Goal: Entertainment & Leisure: Browse casually

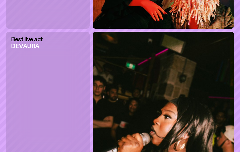
scroll to position [1430, 0]
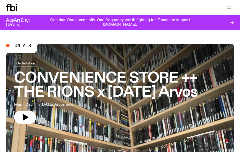
click at [55, 0] on div "Schedule Explore Read Volunteer Newsletter Support Us" at bounding box center [120, 7] width 240 height 15
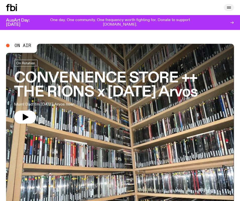
click at [232, 5] on button "button" at bounding box center [229, 7] width 10 height 7
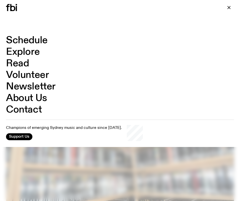
click at [47, 38] on link "Schedule" at bounding box center [27, 41] width 42 height 10
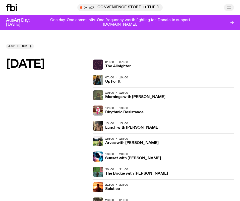
click at [226, 7] on button "button" at bounding box center [229, 7] width 10 height 7
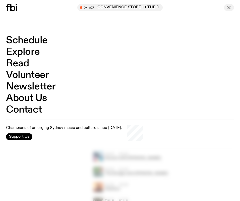
click at [226, 7] on button "button" at bounding box center [229, 7] width 10 height 7
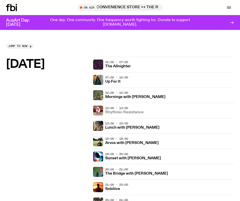
click at [123, 111] on h3 "Rhythmic Resistance" at bounding box center [124, 113] width 38 height 4
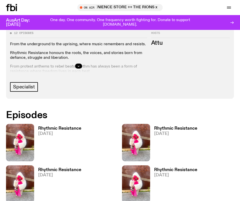
scroll to position [216, 0]
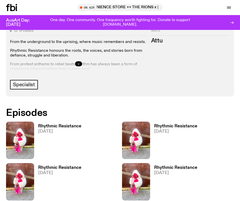
click at [80, 61] on div at bounding box center [78, 64] width 137 height 16
click at [79, 62] on button "button" at bounding box center [78, 63] width 7 height 5
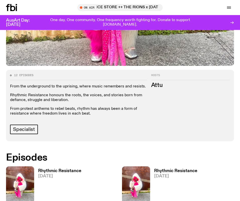
scroll to position [177, 0]
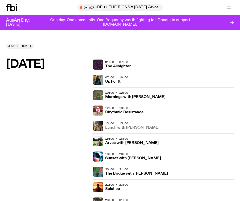
click at [121, 129] on h3 "Lunch with Batoul Hodroj" at bounding box center [132, 128] width 54 height 4
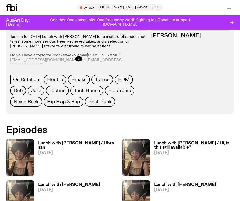
scroll to position [238, 0]
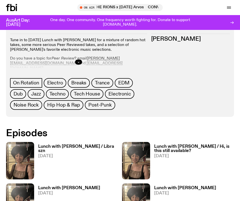
click at [79, 65] on div at bounding box center [78, 62] width 137 height 16
click at [77, 62] on button "button" at bounding box center [78, 62] width 7 height 5
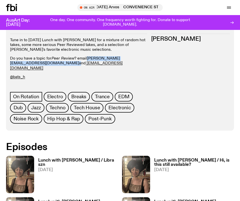
drag, startPoint x: 127, startPoint y: 59, endPoint x: 87, endPoint y: 60, distance: 39.7
copy p "batoul.h@fbiradio.com"
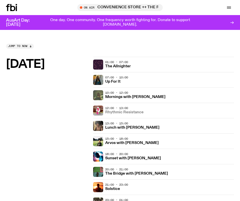
scroll to position [18, 0]
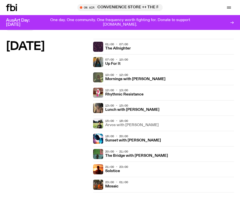
click at [117, 125] on h3 "Arvos with Bri Kennedy" at bounding box center [132, 125] width 54 height 4
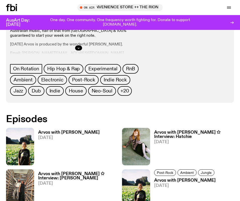
scroll to position [236, 0]
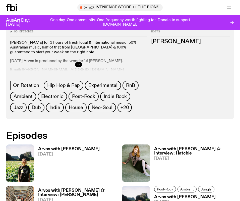
click at [78, 62] on button "button" at bounding box center [78, 64] width 7 height 5
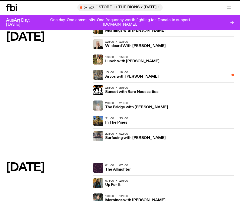
scroll to position [18, 0]
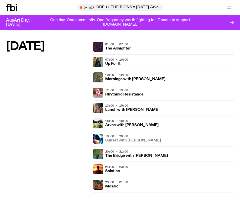
click at [144, 141] on h3 "Sunset with Simon Caldwell" at bounding box center [133, 141] width 56 height 4
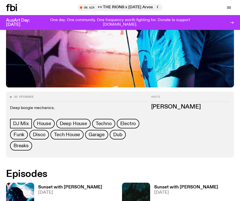
scroll to position [190, 0]
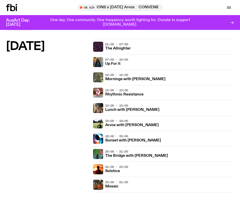
scroll to position [40, 0]
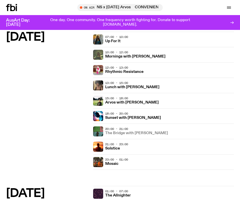
click at [110, 132] on h3 "The Bridge with Amelia Sparke" at bounding box center [136, 133] width 63 height 4
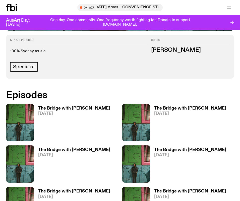
scroll to position [234, 0]
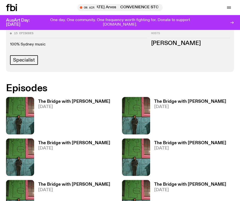
click at [57, 99] on div "The Bridge with Amelia Sparke 06.10.25" at bounding box center [72, 115] width 76 height 37
click at [61, 102] on h3 "The Bridge with Amelia Sparke" at bounding box center [74, 102] width 72 height 4
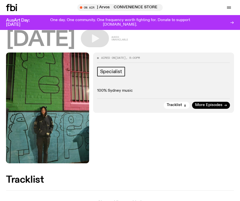
scroll to position [58, 0]
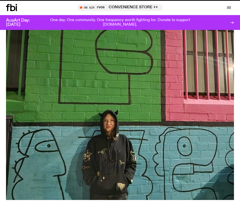
scroll to position [234, 0]
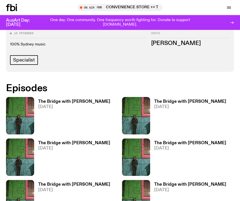
click at [191, 104] on h3 "The Bridge with Amelia Sparke" at bounding box center [190, 102] width 72 height 4
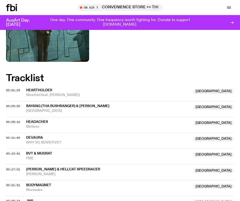
scroll to position [209, 0]
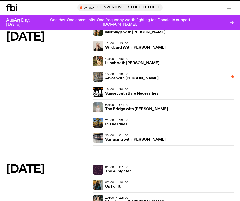
scroll to position [40, 0]
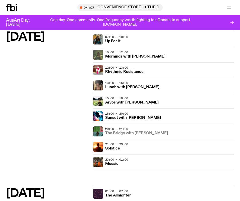
click at [120, 132] on h3 "The Bridge with Amelia Sparke" at bounding box center [136, 133] width 63 height 4
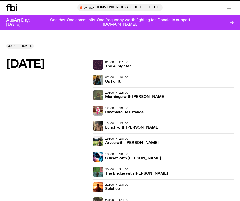
scroll to position [40, 0]
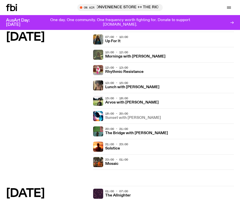
click at [121, 118] on h3 "Sunset with Simon Caldwell" at bounding box center [133, 118] width 56 height 4
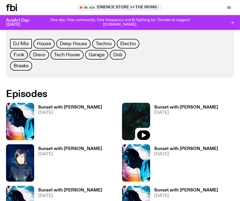
scroll to position [256, 0]
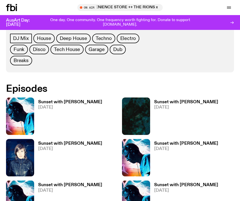
click at [179, 105] on link "Sunset with Simon Caldwell 29.09.25" at bounding box center [184, 117] width 68 height 35
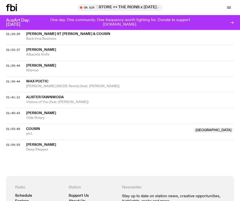
scroll to position [371, 0]
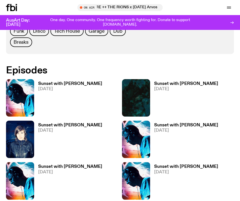
click at [62, 124] on h3 "Sunset with Simon Caldwell" at bounding box center [70, 125] width 64 height 4
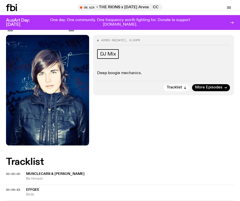
scroll to position [59, 0]
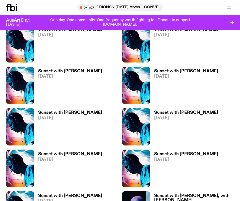
scroll to position [550, 0]
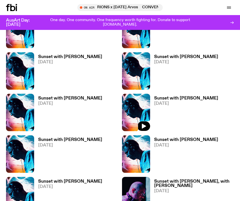
click at [141, 101] on img at bounding box center [136, 112] width 28 height 37
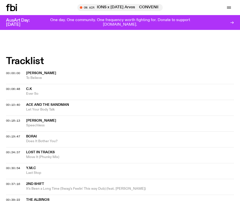
scroll to position [251, 0]
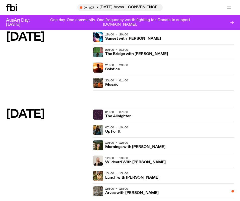
scroll to position [128, 0]
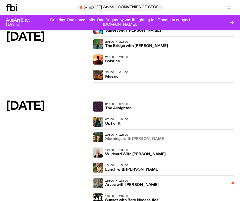
click at [141, 140] on h3 "Mornings with Freya Shields" at bounding box center [135, 139] width 60 height 4
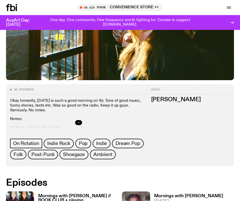
scroll to position [178, 0]
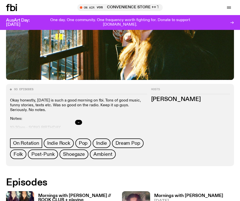
click at [80, 122] on icon "button" at bounding box center [78, 122] width 3 height 3
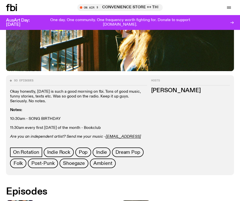
scroll to position [187, 0]
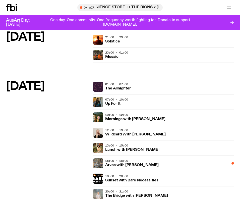
scroll to position [148, 0]
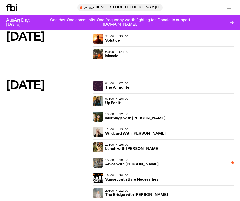
click at [124, 137] on div "12:00 - 13:00 Wildcard With Stuart Coupe" at bounding box center [169, 132] width 129 height 10
click at [124, 136] on div "12:00 - 13:00 Wildcard With Stuart Coupe" at bounding box center [169, 132] width 129 height 10
click at [125, 135] on h3 "Wildcard With Stuart Coupe" at bounding box center [135, 134] width 61 height 4
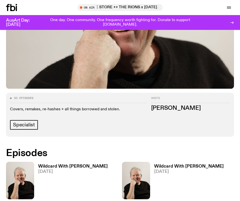
scroll to position [174, 0]
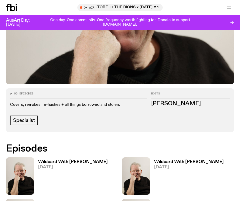
click at [77, 152] on h3 "Wildcard With Stuart Coupe" at bounding box center [73, 162] width 70 height 4
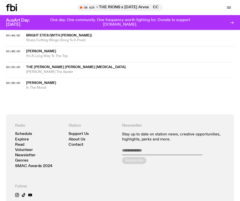
scroll to position [372, 0]
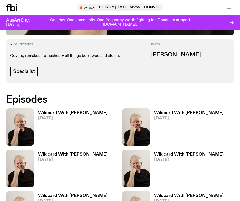
scroll to position [223, 0]
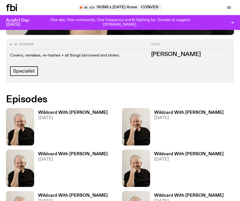
click at [171, 152] on span "16.09.25" at bounding box center [189, 159] width 70 height 4
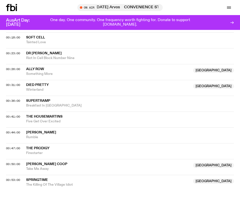
scroll to position [275, 0]
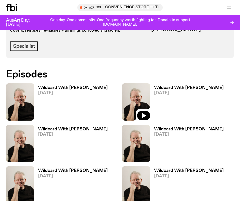
scroll to position [259, 0]
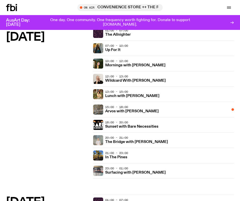
scroll to position [202, 0]
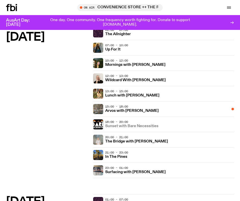
click at [125, 125] on h3 "Sunset with Bare Necessities" at bounding box center [131, 126] width 53 height 4
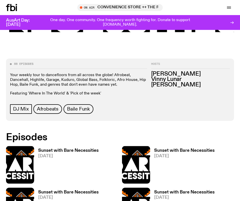
scroll to position [209, 0]
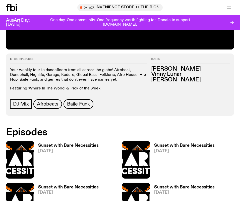
click at [94, 148] on h3 "Sunset with Bare Necessities" at bounding box center [68, 146] width 61 height 4
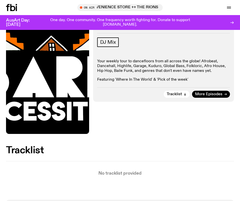
scroll to position [86, 0]
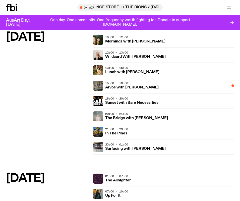
scroll to position [218, 0]
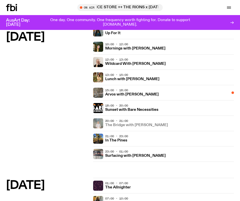
click at [117, 124] on h3 "The Bridge with Mara Schwerdtfeger" at bounding box center [136, 125] width 63 height 4
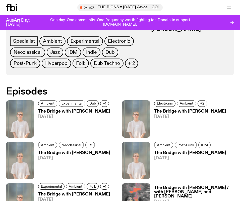
scroll to position [250, 0]
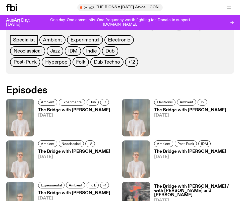
click at [99, 113] on link "The Bridge with Mara Schwerdtfeger 30.09.25" at bounding box center [72, 122] width 76 height 28
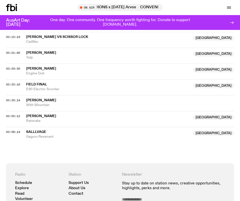
scroll to position [246, 0]
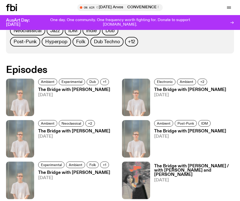
scroll to position [271, 0]
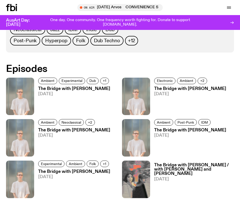
click at [178, 92] on span "23.09.25" at bounding box center [190, 94] width 72 height 4
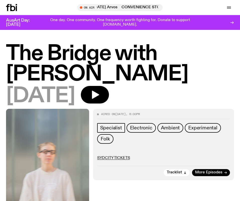
scroll to position [44, 0]
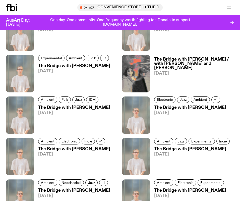
scroll to position [383, 0]
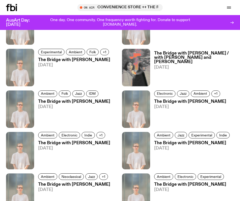
click at [93, 60] on h3 "The Bridge with Mara Schwerdtfeger" at bounding box center [74, 60] width 72 height 4
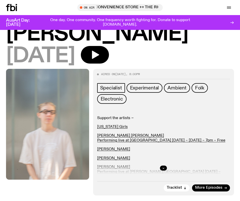
scroll to position [41, 0]
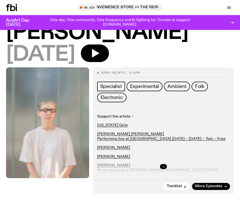
click at [162, 152] on button "button" at bounding box center [163, 166] width 7 height 5
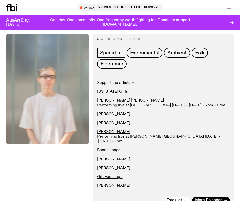
scroll to position [66, 0]
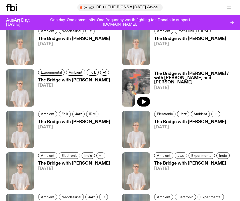
scroll to position [364, 0]
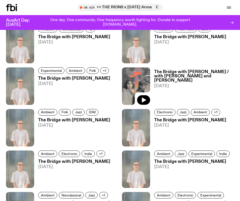
click at [204, 77] on h3 "The Bridge with Mara Schwerdtfeger / with Madika Penrith and Sam Miers" at bounding box center [194, 76] width 80 height 13
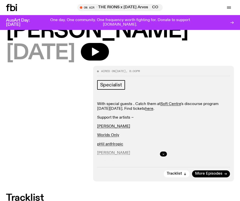
scroll to position [104, 0]
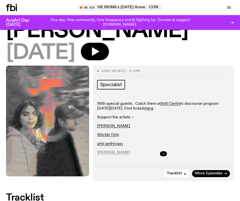
click at [161, 146] on div at bounding box center [163, 154] width 133 height 16
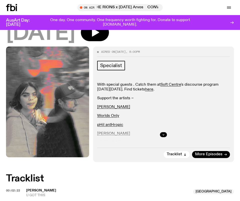
scroll to position [125, 0]
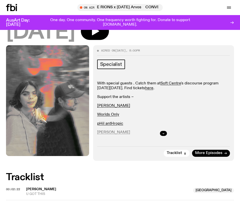
click at [162, 125] on div at bounding box center [163, 133] width 133 height 16
click at [163, 132] on icon "button" at bounding box center [163, 133] width 3 height 3
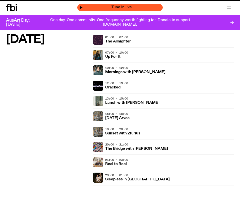
scroll to position [218, 0]
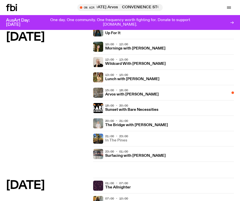
click at [116, 140] on h3 "In The Pines" at bounding box center [116, 141] width 22 height 4
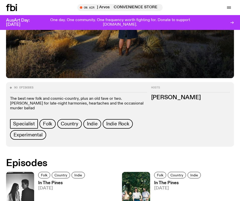
scroll to position [176, 0]
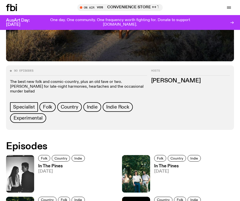
click at [58, 152] on h3 "In The Pines" at bounding box center [62, 166] width 48 height 4
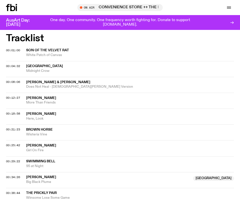
scroll to position [137, 0]
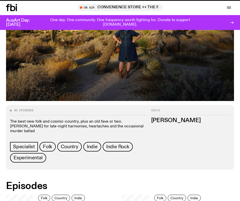
scroll to position [176, 0]
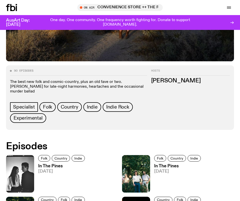
click at [165, 152] on link "In The Pines 23.09.25" at bounding box center [176, 178] width 52 height 28
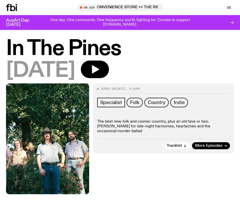
scroll to position [6, 0]
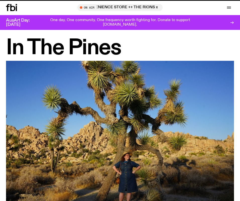
scroll to position [176, 0]
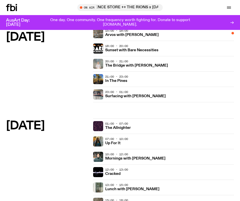
scroll to position [302, 0]
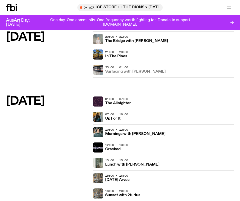
click at [131, 72] on h3 "Surfacing with Luke M de Zilva" at bounding box center [135, 72] width 61 height 4
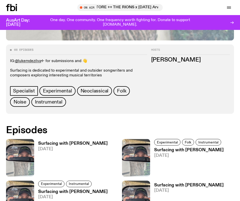
scroll to position [218, 0]
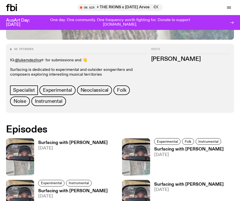
click at [69, 147] on span "30.09.25" at bounding box center [73, 148] width 70 height 4
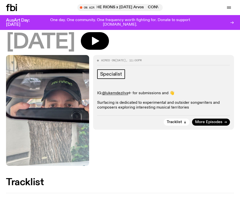
scroll to position [49, 0]
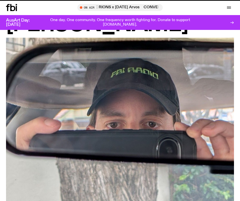
scroll to position [218, 0]
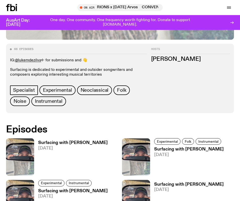
click at [177, 150] on h3 "Surfacing with Luke M de Zilva" at bounding box center [189, 149] width 70 height 4
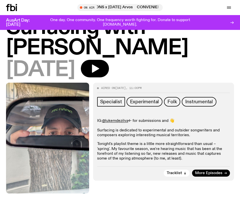
scroll to position [63, 0]
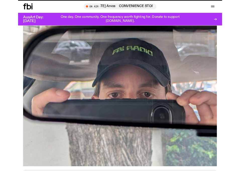
scroll to position [218, 0]
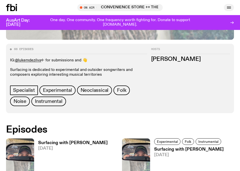
click at [225, 8] on button "button" at bounding box center [229, 7] width 10 height 7
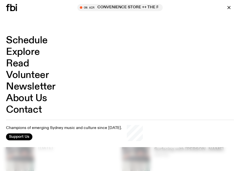
click at [36, 41] on link "Schedule" at bounding box center [27, 41] width 42 height 10
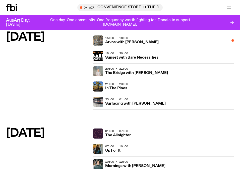
scroll to position [299, 0]
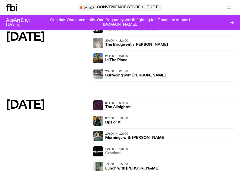
click at [114, 152] on h3 "Cracked" at bounding box center [112, 153] width 15 height 4
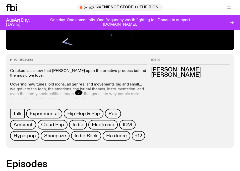
scroll to position [188, 0]
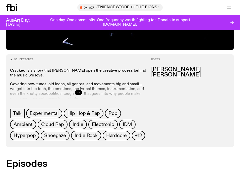
click at [73, 94] on div at bounding box center [78, 92] width 137 height 16
click at [76, 92] on button "button" at bounding box center [78, 92] width 7 height 5
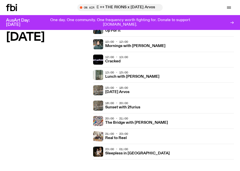
scroll to position [391, 0]
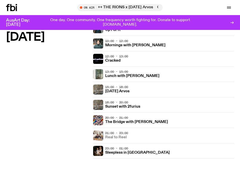
click at [109, 137] on h3 "Real to Reel" at bounding box center [116, 137] width 22 height 4
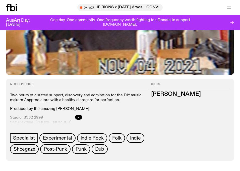
scroll to position [164, 0]
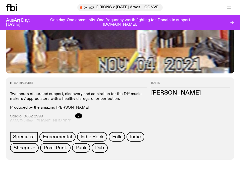
click at [77, 117] on button "button" at bounding box center [78, 115] width 7 height 5
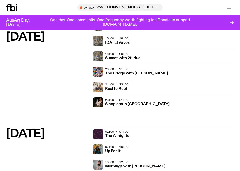
scroll to position [441, 0]
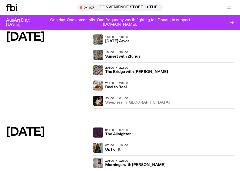
click at [116, 105] on h3 "Sleepless in Sydney" at bounding box center [137, 103] width 65 height 4
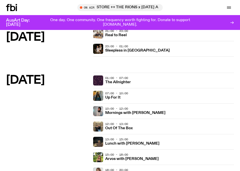
scroll to position [494, 0]
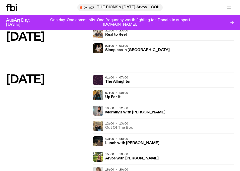
click at [124, 129] on h3 "Out Of The Box" at bounding box center [119, 128] width 28 height 4
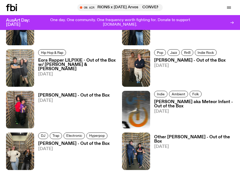
scroll to position [182, 0]
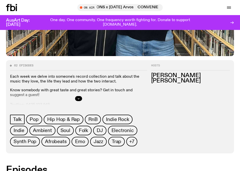
click at [78, 93] on div at bounding box center [78, 98] width 137 height 16
click at [78, 98] on icon "button" at bounding box center [78, 98] width 3 height 3
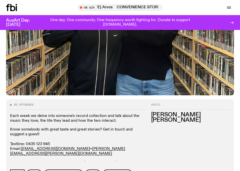
scroll to position [148, 0]
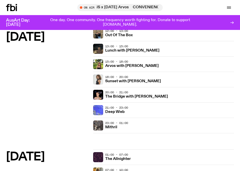
scroll to position [578, 0]
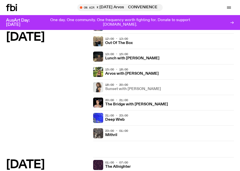
click at [133, 90] on h3 "Sunset with Tangela" at bounding box center [133, 89] width 56 height 4
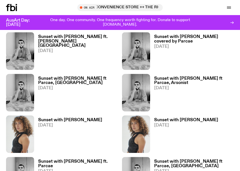
scroll to position [529, 0]
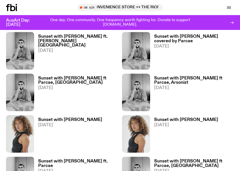
click at [181, 118] on link "Sunset with Tangela 19.06.25" at bounding box center [184, 135] width 68 height 35
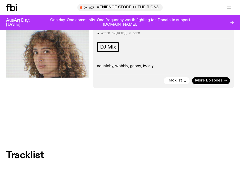
scroll to position [82, 0]
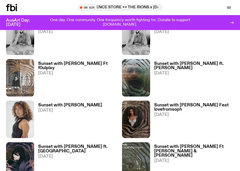
scroll to position [675, 0]
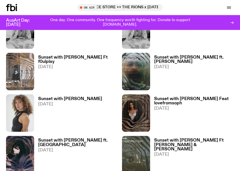
click at [63, 97] on h3 "Sunset with Tangela" at bounding box center [70, 99] width 64 height 4
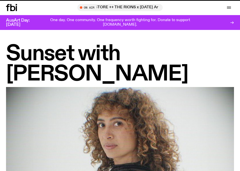
scroll to position [675, 0]
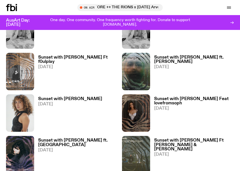
click at [177, 97] on link "Sunset with Tangela Feat lovefromsoph 08.05.25" at bounding box center [192, 114] width 84 height 35
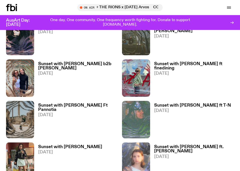
scroll to position [795, 0]
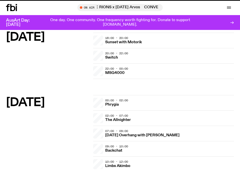
scroll to position [578, 0]
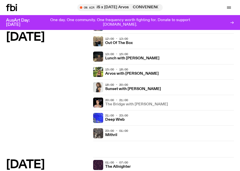
click at [137, 103] on h3 "The Bridge with Kez Finn" at bounding box center [136, 105] width 63 height 4
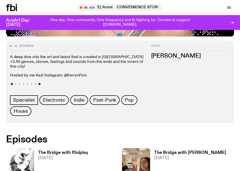
scroll to position [222, 0]
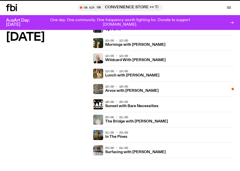
scroll to position [578, 0]
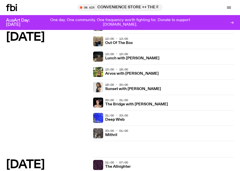
click at [114, 116] on span "21:00 - 23:00" at bounding box center [116, 115] width 23 height 4
click at [116, 119] on h3 "Deep Web" at bounding box center [114, 120] width 19 height 4
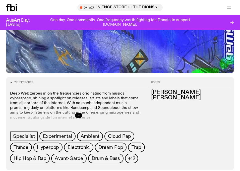
scroll to position [166, 0]
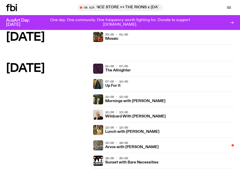
scroll to position [578, 0]
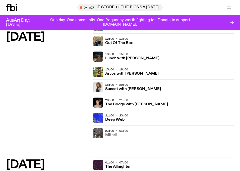
click at [108, 134] on h3 "Mithril" at bounding box center [111, 135] width 12 height 4
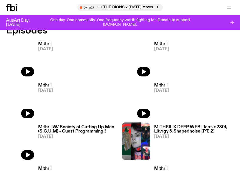
scroll to position [97, 0]
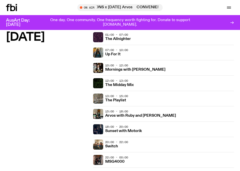
scroll to position [708, 0]
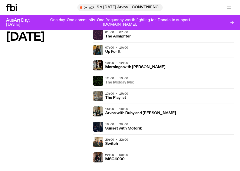
click at [122, 81] on h3 "The Midday Mix" at bounding box center [119, 83] width 29 height 4
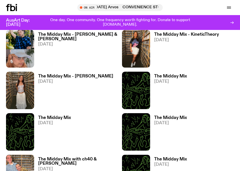
scroll to position [150, 0]
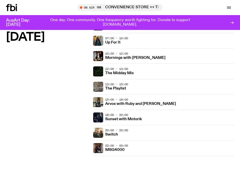
scroll to position [720, 0]
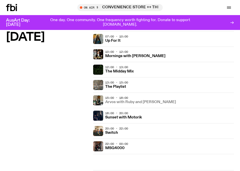
click at [125, 101] on h3 "Arvos with Ruby and Al" at bounding box center [140, 102] width 71 height 4
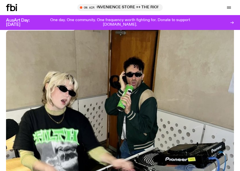
scroll to position [151, 0]
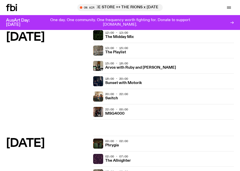
scroll to position [744, 0]
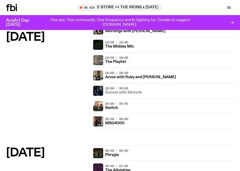
click at [113, 93] on h3 "Sunset with Motorik" at bounding box center [123, 93] width 37 height 4
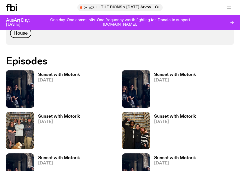
scroll to position [274, 0]
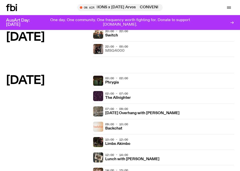
scroll to position [815, 0]
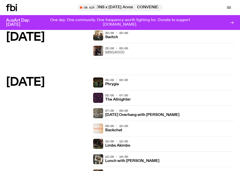
click at [113, 52] on h3 "MSG4000" at bounding box center [114, 53] width 19 height 4
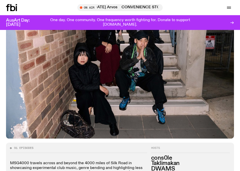
scroll to position [86, 0]
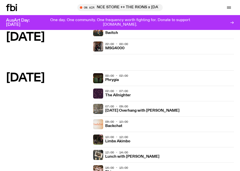
scroll to position [817, 0]
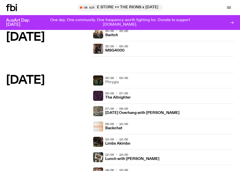
click at [109, 83] on h3 "Phrygia" at bounding box center [112, 82] width 14 height 4
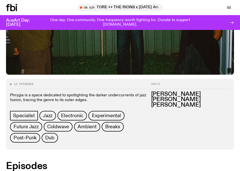
scroll to position [166, 0]
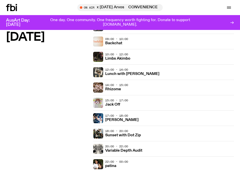
scroll to position [867, 0]
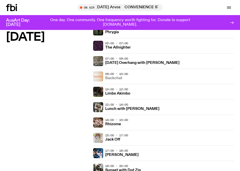
click at [111, 78] on h3 "Backchat" at bounding box center [113, 78] width 17 height 4
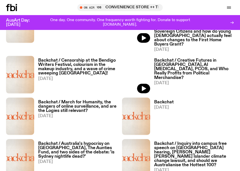
scroll to position [210, 0]
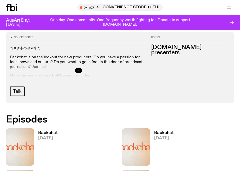
click at [50, 132] on h3 "Backchat" at bounding box center [48, 133] width 20 height 4
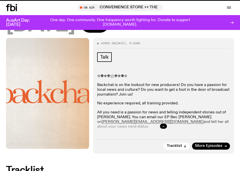
scroll to position [52, 0]
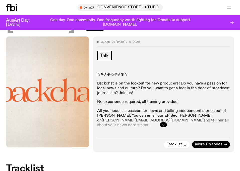
click at [165, 124] on icon "button" at bounding box center [163, 124] width 3 height 3
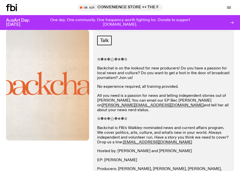
scroll to position [67, 0]
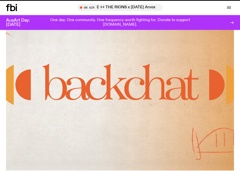
scroll to position [210, 0]
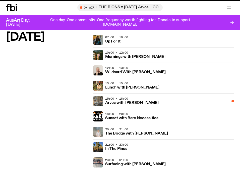
scroll to position [867, 0]
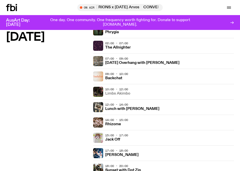
click at [119, 96] on h3 "Limbs Akimbo" at bounding box center [117, 94] width 25 height 4
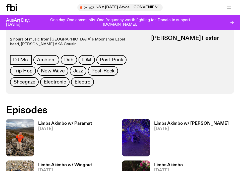
scroll to position [220, 0]
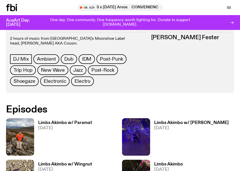
click at [61, 124] on h3 "Limbs Akimbo w/ Paramat" at bounding box center [65, 123] width 54 height 4
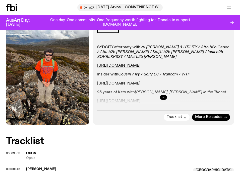
scroll to position [100, 0]
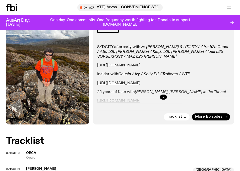
click at [162, 96] on button "button" at bounding box center [163, 96] width 7 height 5
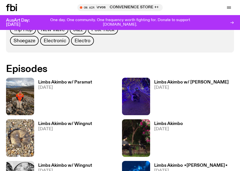
scroll to position [261, 0]
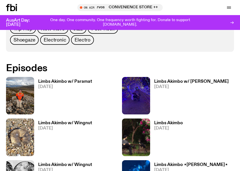
click at [172, 127] on span "[DATE]" at bounding box center [168, 128] width 29 height 4
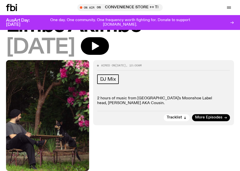
scroll to position [30, 0]
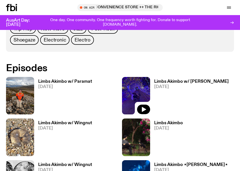
scroll to position [285, 0]
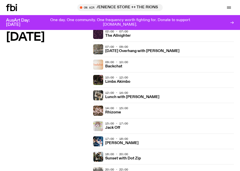
scroll to position [879, 0]
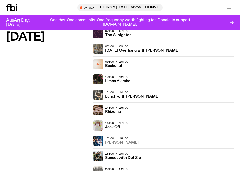
click at [111, 143] on h3 "Yanos" at bounding box center [121, 143] width 33 height 4
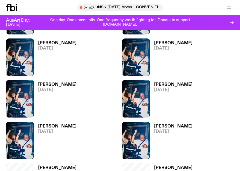
scroll to position [181, 0]
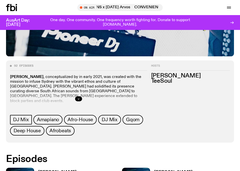
click at [82, 101] on div at bounding box center [78, 99] width 137 height 16
click at [76, 99] on button "button" at bounding box center [78, 98] width 7 height 5
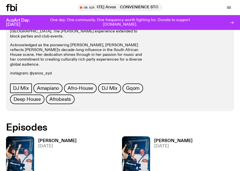
scroll to position [247, 0]
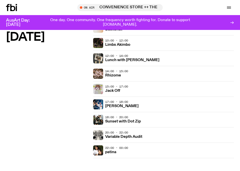
scroll to position [921, 0]
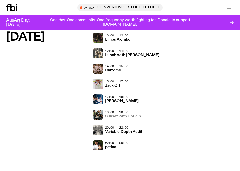
click at [122, 117] on h3 "Sunset with Dot Zip" at bounding box center [123, 117] width 36 height 4
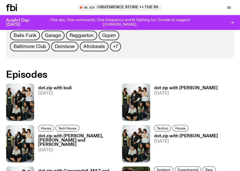
click at [60, 87] on h3 "dot.zip with louli" at bounding box center [54, 88] width 33 height 4
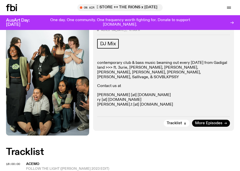
scroll to position [64, 0]
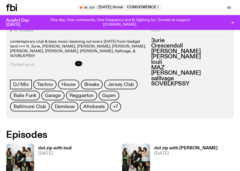
scroll to position [198, 0]
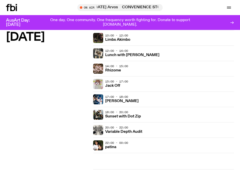
scroll to position [952, 0]
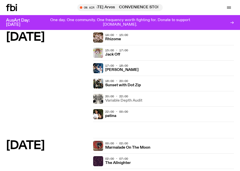
click at [130, 100] on h3 "Variable Depth Audit" at bounding box center [123, 101] width 37 height 4
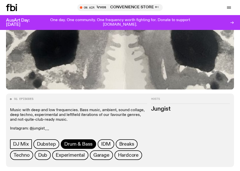
scroll to position [149, 0]
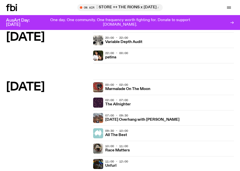
scroll to position [1014, 0]
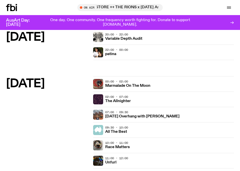
click at [111, 51] on span "22:00 - 00:00" at bounding box center [116, 50] width 23 height 4
click at [112, 53] on h3 "patina" at bounding box center [110, 54] width 11 height 4
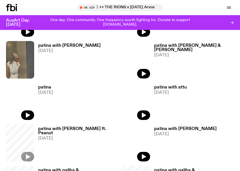
scroll to position [224, 0]
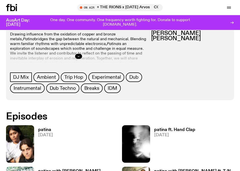
click at [81, 56] on button "button" at bounding box center [78, 56] width 7 height 5
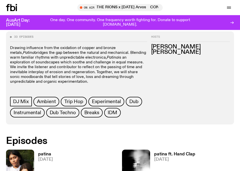
scroll to position [210, 0]
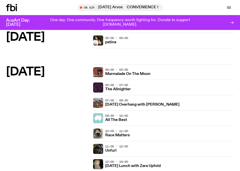
scroll to position [1026, 0]
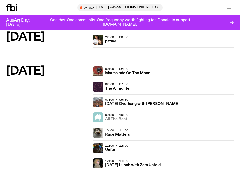
click at [118, 121] on h3 "All The Best" at bounding box center [116, 119] width 22 height 4
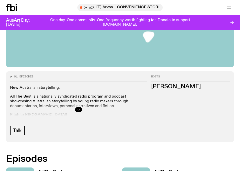
scroll to position [172, 0]
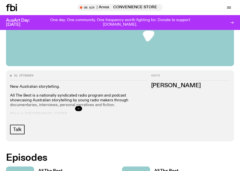
click at [77, 108] on icon "button" at bounding box center [78, 108] width 3 height 3
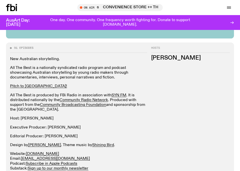
scroll to position [201, 0]
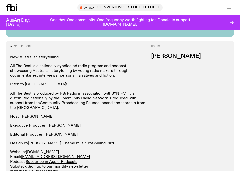
click at [23, 86] on link "Pitch to us!" at bounding box center [38, 84] width 57 height 4
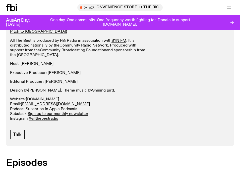
scroll to position [255, 0]
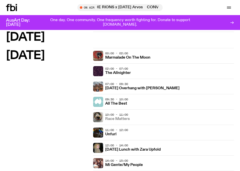
scroll to position [1042, 0]
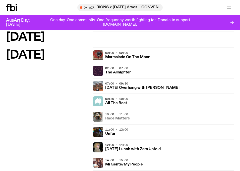
click at [116, 120] on h3 "Race Matters" at bounding box center [117, 119] width 25 height 4
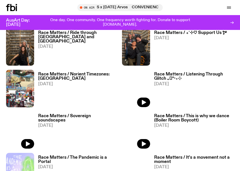
scroll to position [194, 0]
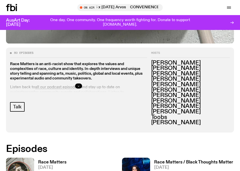
click at [78, 84] on button "button" at bounding box center [78, 85] width 7 height 5
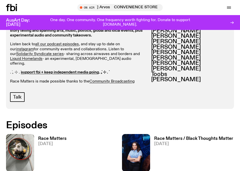
scroll to position [237, 0]
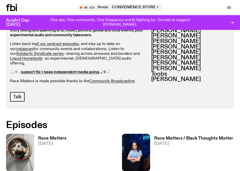
click at [50, 135] on div "Race Matters 05.10.25" at bounding box center [50, 152] width 32 height 37
click at [51, 138] on h3 "Race Matters" at bounding box center [52, 138] width 28 height 4
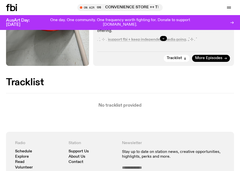
scroll to position [138, 0]
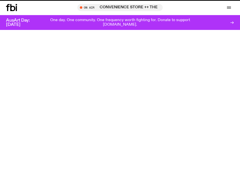
scroll to position [237, 0]
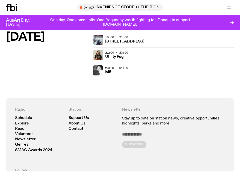
scroll to position [1193, 0]
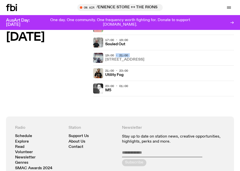
click at [116, 58] on h3 "704 W HIGH ST" at bounding box center [124, 60] width 39 height 4
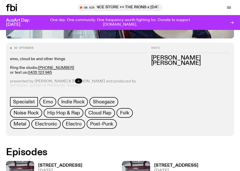
scroll to position [202, 0]
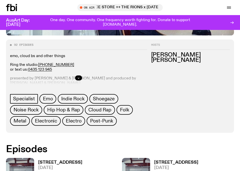
click at [73, 77] on div at bounding box center [78, 78] width 137 height 16
click at [78, 78] on icon "button" at bounding box center [78, 77] width 3 height 3
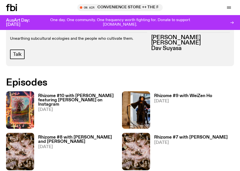
scroll to position [220, 0]
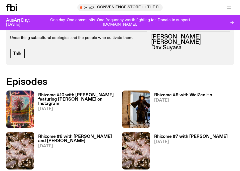
click at [99, 92] on div "Rhizome #10 with [PERSON_NAME] featuring [PERSON_NAME] on Instagram [DATE]" at bounding box center [76, 108] width 84 height 37
click at [94, 97] on h3 "Rhizome #10 with [PERSON_NAME] featuring [PERSON_NAME] on Instagram" at bounding box center [78, 99] width 80 height 13
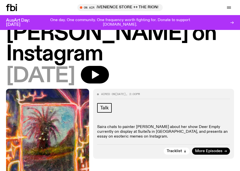
scroll to position [81, 0]
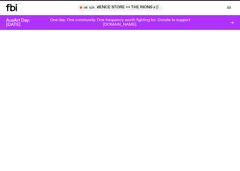
scroll to position [220, 0]
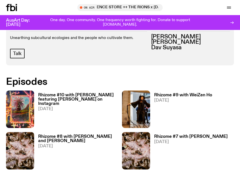
click at [175, 99] on span "[DATE]" at bounding box center [183, 100] width 58 height 4
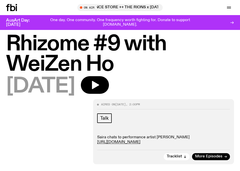
scroll to position [11, 0]
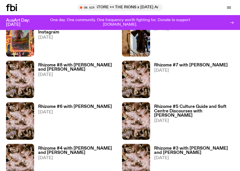
scroll to position [223, 0]
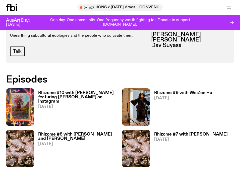
click at [76, 98] on h3 "Rhizome #10 with Luci Avard featuring Esoposting on Instagram" at bounding box center [78, 97] width 80 height 13
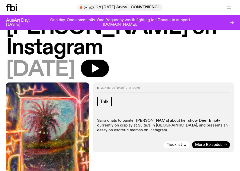
scroll to position [88, 0]
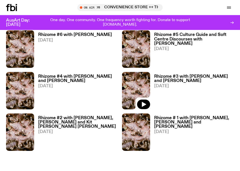
scroll to position [364, 0]
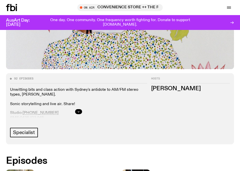
scroll to position [169, 0]
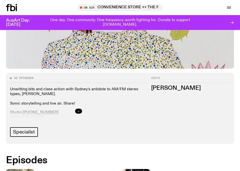
click at [77, 112] on button "button" at bounding box center [78, 111] width 7 height 5
